Goal: Check status: Check status

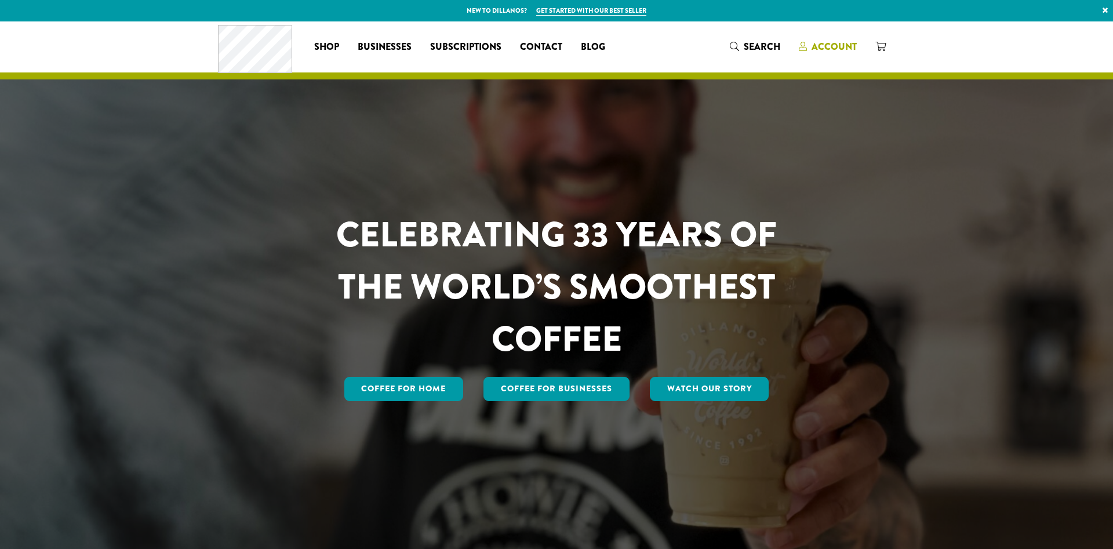
click at [825, 50] on span "Account" at bounding box center [834, 46] width 45 height 13
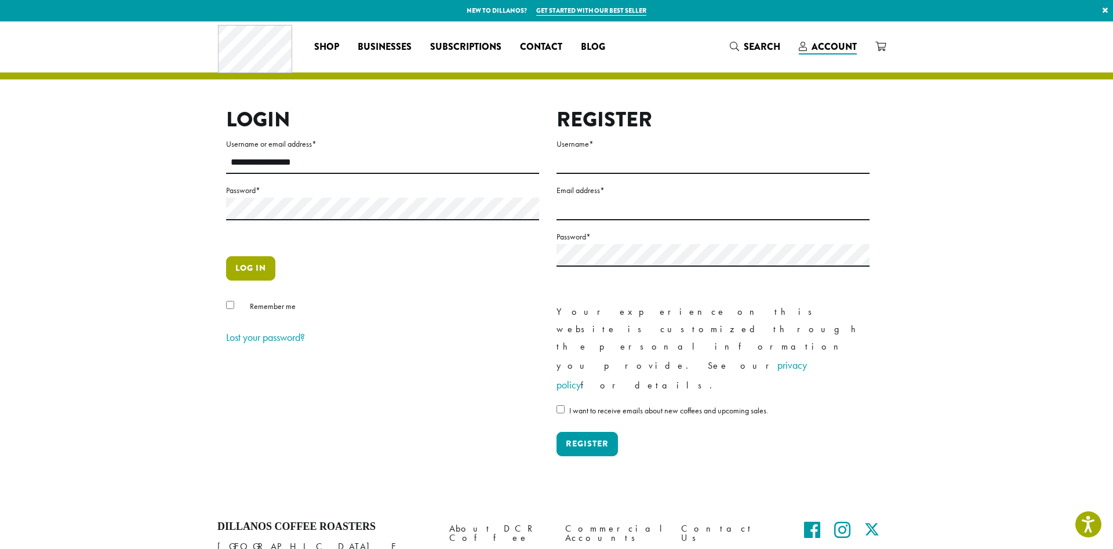
click at [239, 269] on button "Log in" at bounding box center [250, 268] width 49 height 24
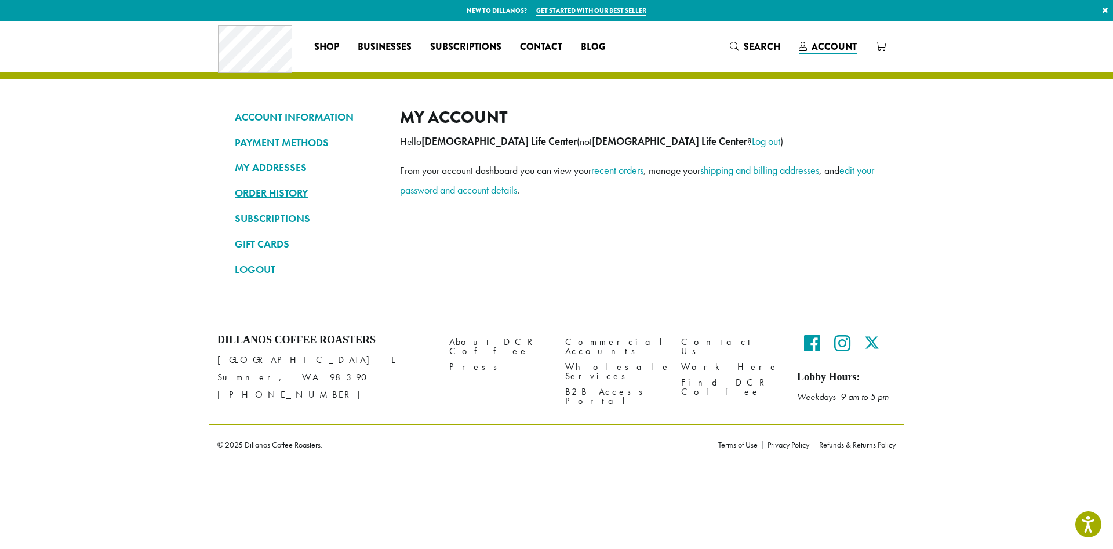
click at [271, 187] on link "ORDER HISTORY" at bounding box center [309, 193] width 148 height 20
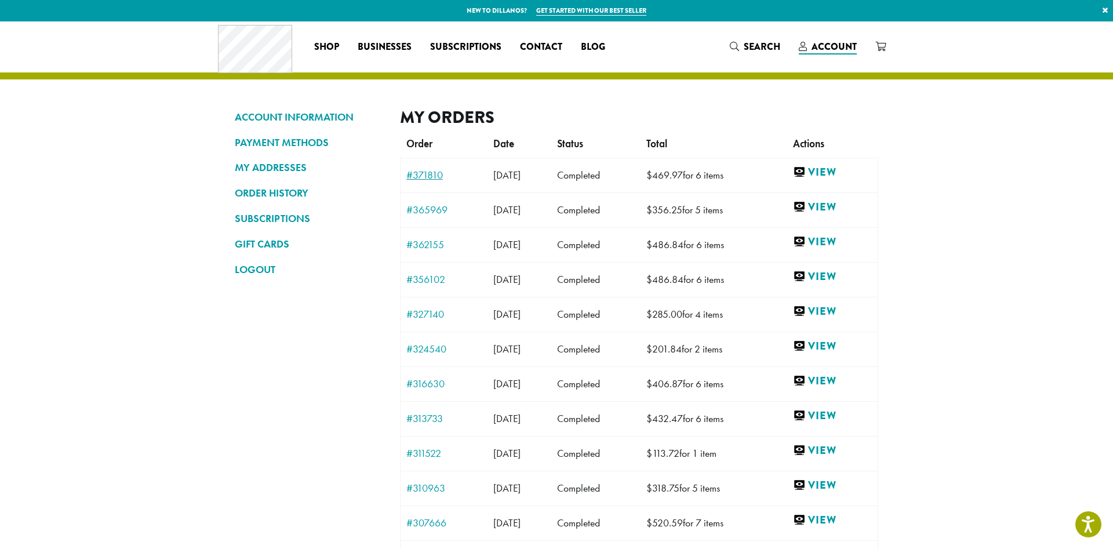
click at [434, 172] on link "#371810" at bounding box center [443, 175] width 75 height 10
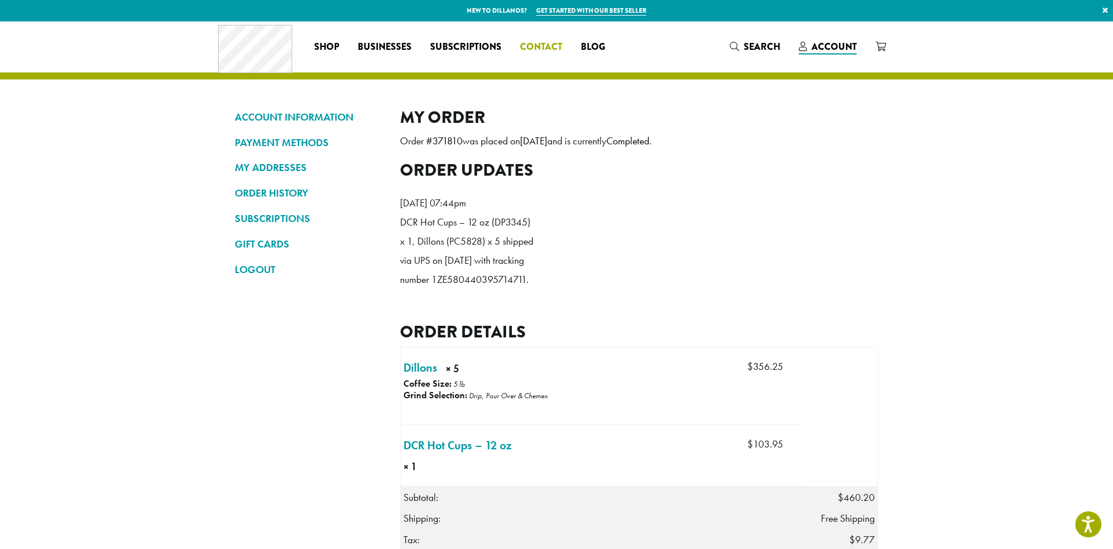
click at [538, 48] on span "Contact" at bounding box center [541, 47] width 42 height 14
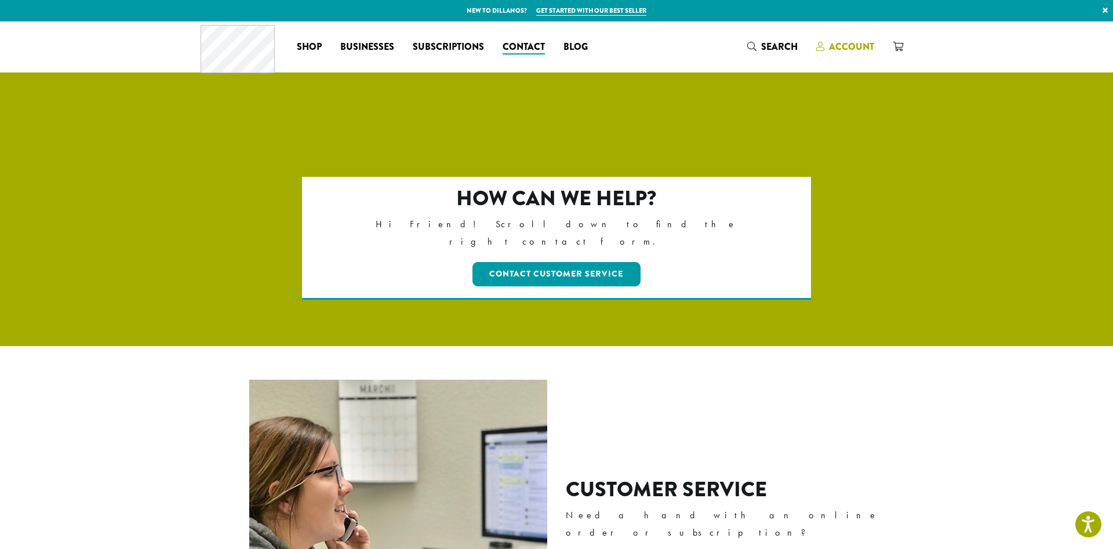
click at [855, 50] on span "Account" at bounding box center [851, 46] width 45 height 13
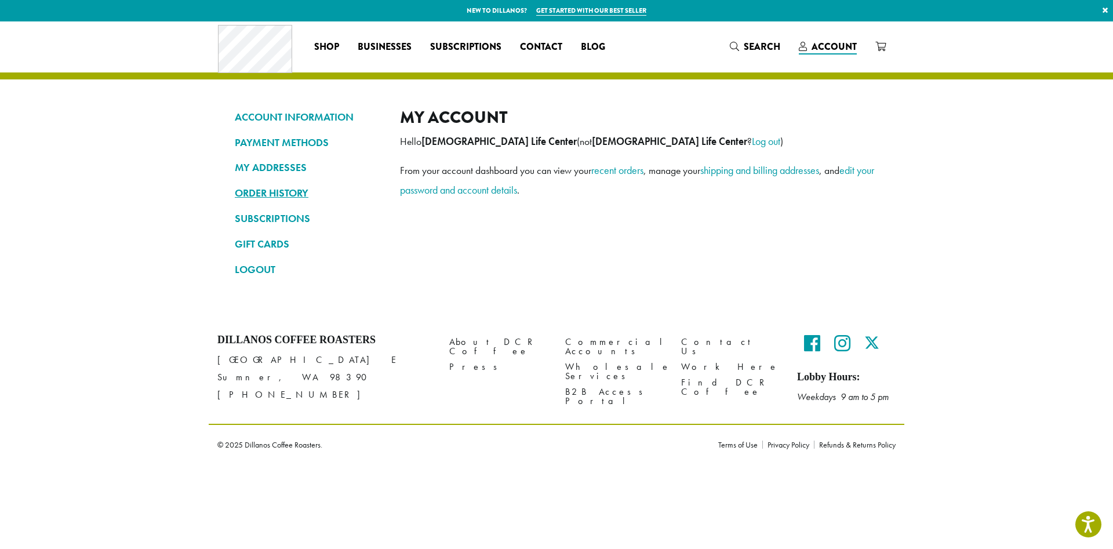
click at [295, 186] on link "ORDER HISTORY" at bounding box center [309, 193] width 148 height 20
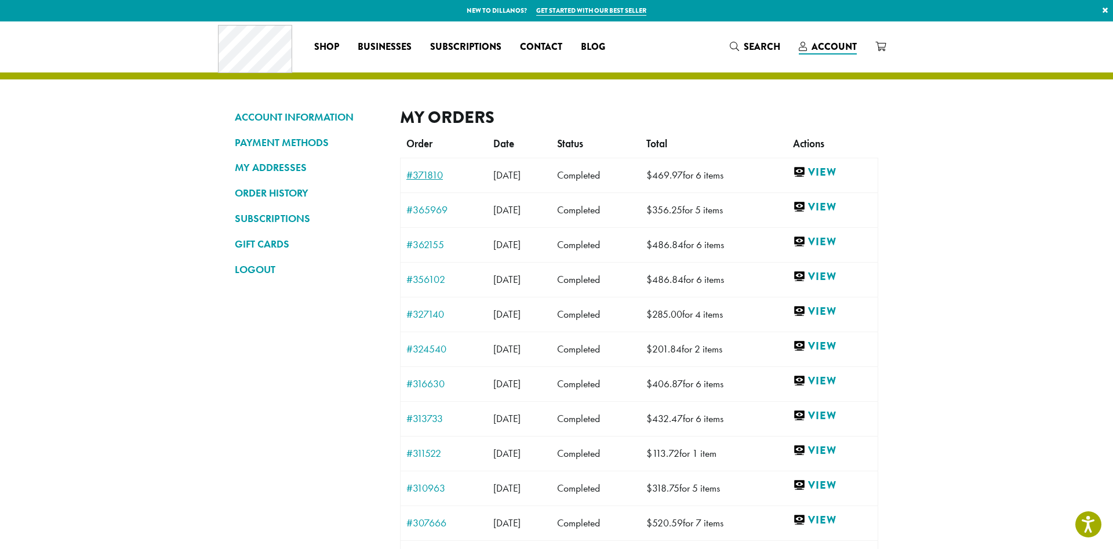
click at [436, 176] on link "#371810" at bounding box center [443, 175] width 75 height 10
